Goal: Information Seeking & Learning: Learn about a topic

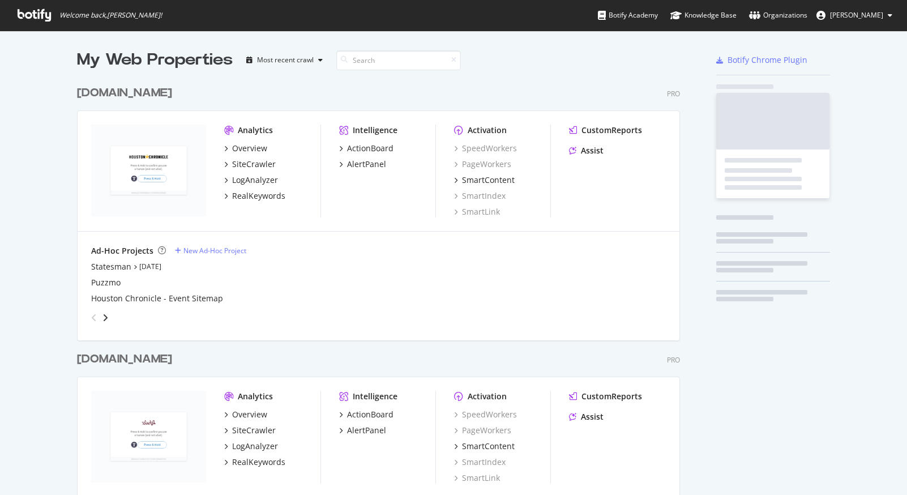
scroll to position [2851, 612]
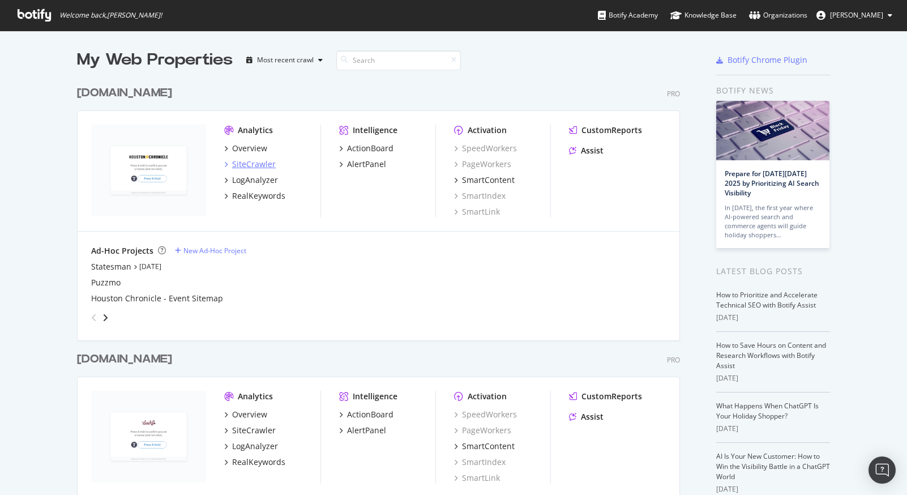
click at [243, 165] on div "SiteCrawler" at bounding box center [254, 164] width 44 height 11
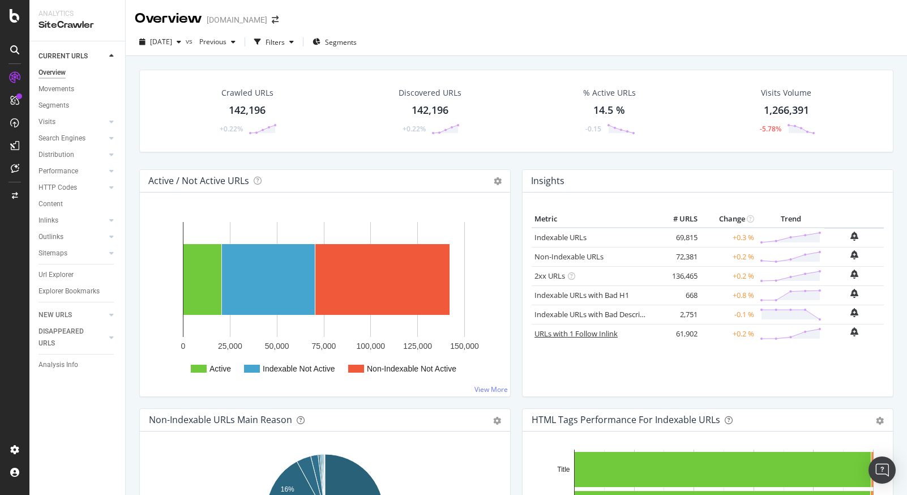
scroll to position [2, 0]
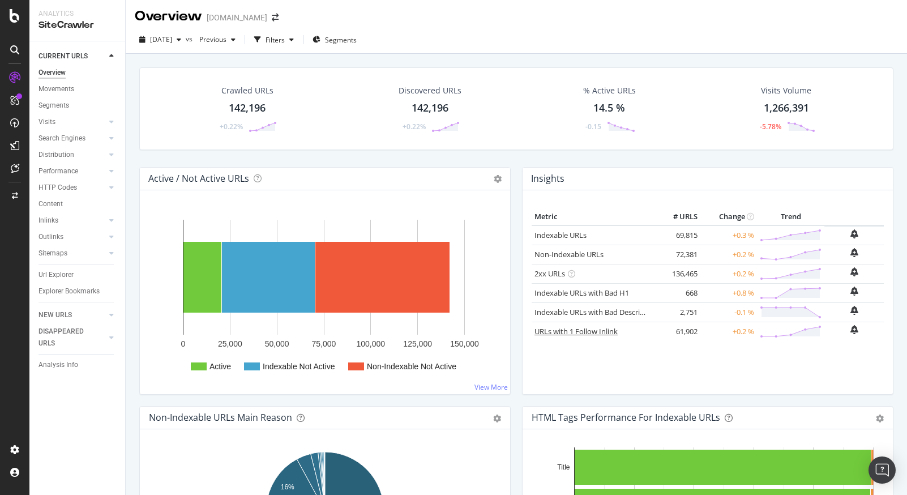
click at [590, 328] on link "URLs with 1 Follow Inlink" at bounding box center [575, 331] width 83 height 10
click at [554, 230] on link "Indexable URLs" at bounding box center [560, 235] width 52 height 10
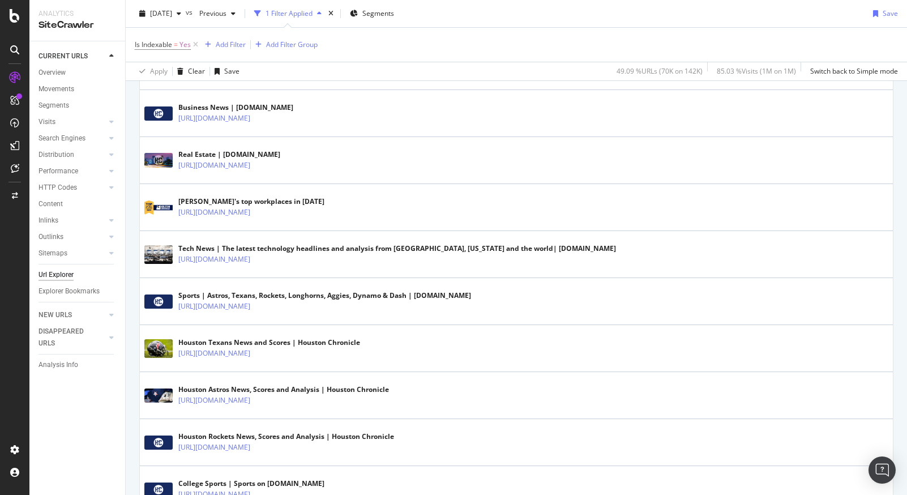
scroll to position [917, 0]
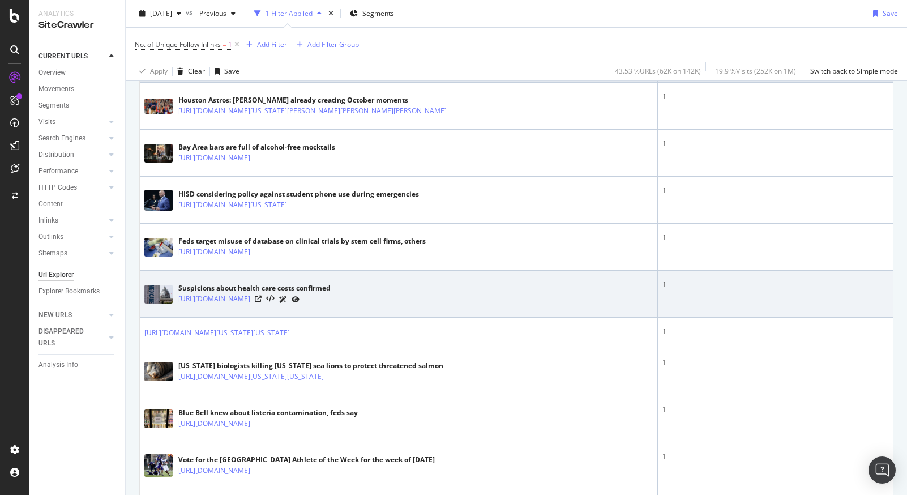
scroll to position [478, 0]
